Goal: Task Accomplishment & Management: Manage account settings

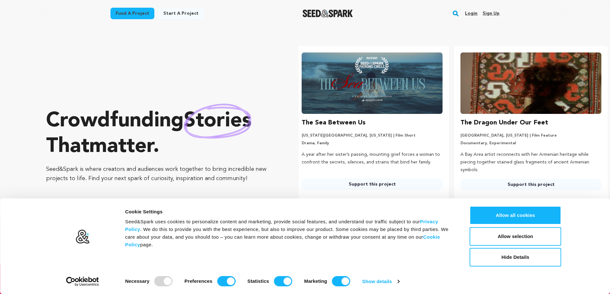
scroll to position [0, 164]
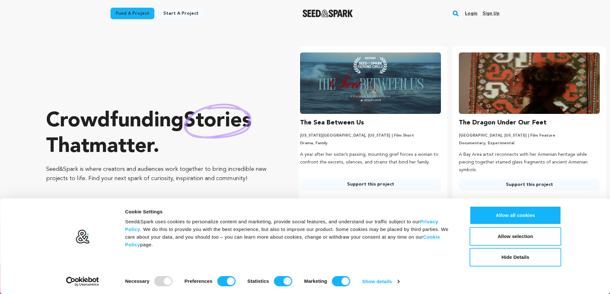
click at [496, 13] on link "Sign up" at bounding box center [491, 13] width 17 height 10
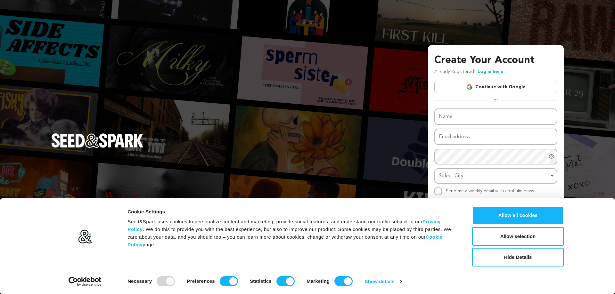
click at [487, 95] on div "Create Your Account Already Registered? Log in here Continue with Google or eyJ…" at bounding box center [495, 146] width 123 height 186
click at [488, 87] on link "Continue with Google" at bounding box center [495, 87] width 123 height 12
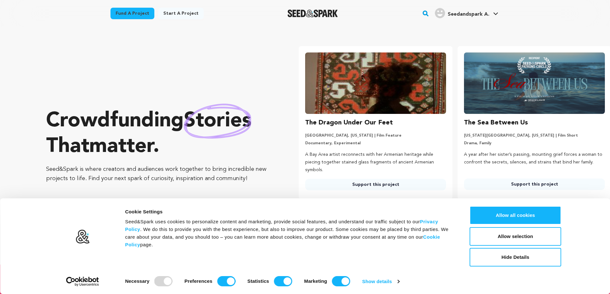
click at [456, 14] on span "Seedandspark A." at bounding box center [469, 14] width 42 height 5
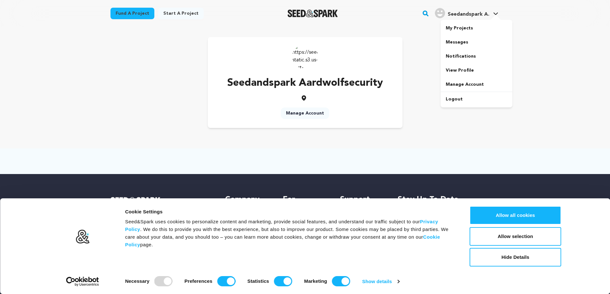
click at [474, 12] on span "Seedandspark A." at bounding box center [469, 14] width 42 height 5
click at [464, 33] on link "My Projects" at bounding box center [477, 28] width 72 height 14
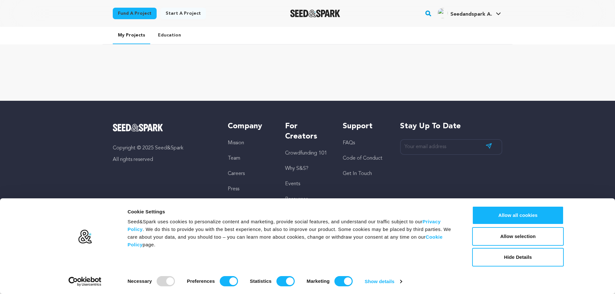
click at [472, 10] on div "Seedandspark A." at bounding box center [465, 13] width 54 height 10
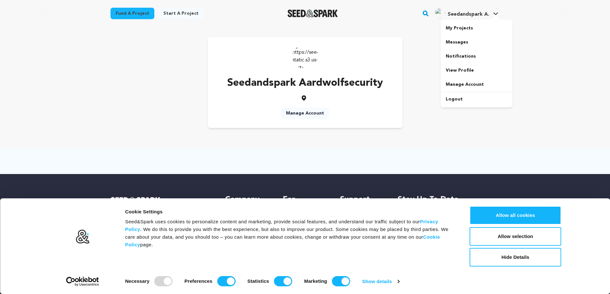
click at [471, 20] on div "My Projects Messages Notifications View Profile Manage Account Logout" at bounding box center [477, 64] width 72 height 88
click at [476, 78] on link "Manage Account" at bounding box center [477, 85] width 72 height 14
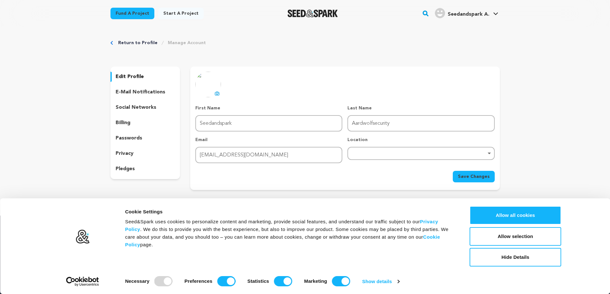
click at [128, 90] on p "e-mail notifications" at bounding box center [141, 92] width 50 height 8
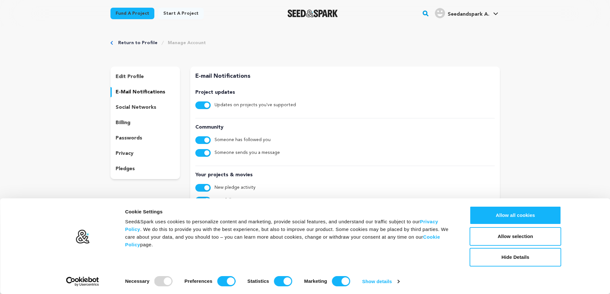
click at [131, 105] on p "social networks" at bounding box center [136, 108] width 41 height 8
